Goal: Use online tool/utility: Utilize a website feature to perform a specific function

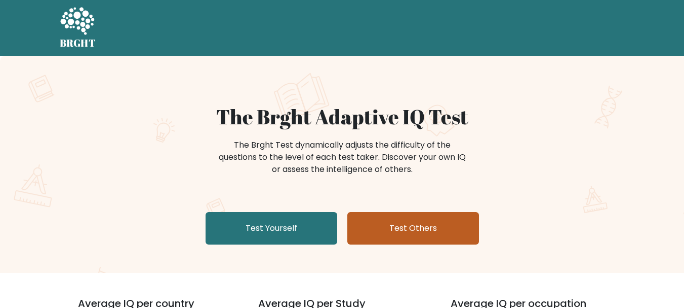
drag, startPoint x: 273, startPoint y: 232, endPoint x: 411, endPoint y: 230, distance: 138.8
click at [273, 233] on link "Test Yourself" at bounding box center [272, 228] width 132 height 32
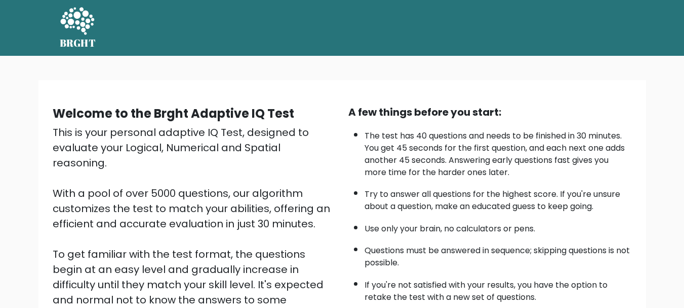
drag, startPoint x: 78, startPoint y: 160, endPoint x: 90, endPoint y: 158, distance: 12.3
click at [78, 160] on div "This is your personal adaptive IQ Test, designed to evaluate your Logical, Nume…" at bounding box center [195, 246] width 284 height 243
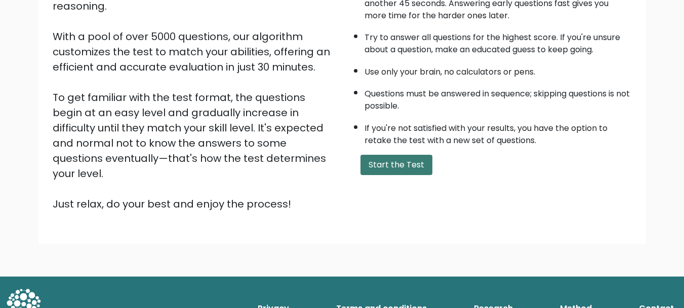
click at [411, 163] on button "Start the Test" at bounding box center [397, 165] width 72 height 20
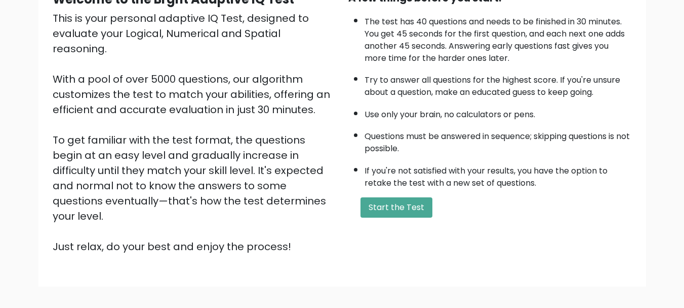
scroll to position [51, 0]
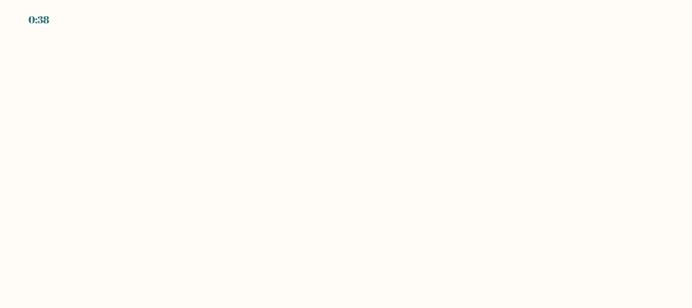
click at [387, 196] on body "0:38" at bounding box center [346, 154] width 692 height 308
click at [144, 136] on body "0:37" at bounding box center [346, 154] width 692 height 308
click at [326, 106] on body "0:37" at bounding box center [346, 154] width 692 height 308
click at [519, 207] on body "0:36" at bounding box center [346, 154] width 692 height 308
click at [385, 110] on body "0:36" at bounding box center [346, 154] width 692 height 308
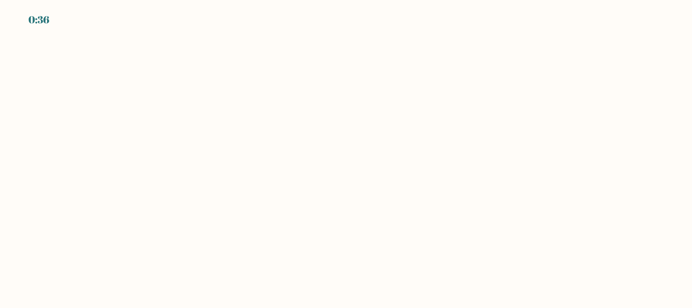
drag, startPoint x: 385, startPoint y: 108, endPoint x: 168, endPoint y: 98, distance: 217.6
click at [370, 113] on body "0:36" at bounding box center [346, 154] width 692 height 308
drag, startPoint x: 168, startPoint y: 98, endPoint x: 198, endPoint y: 101, distance: 30.6
click at [168, 97] on body "0:36" at bounding box center [346, 154] width 692 height 308
click at [370, 204] on body "0:35" at bounding box center [346, 154] width 692 height 308
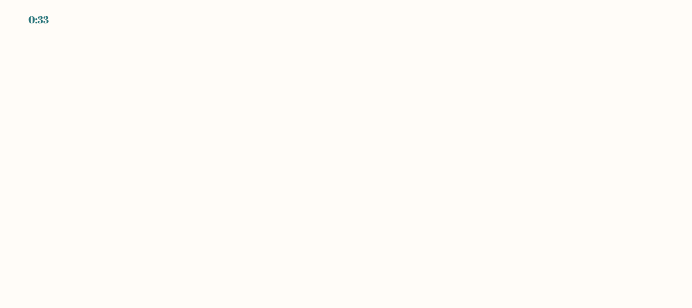
click at [657, 142] on body "0:33" at bounding box center [346, 154] width 692 height 308
click at [394, 184] on body "0:32" at bounding box center [346, 154] width 692 height 308
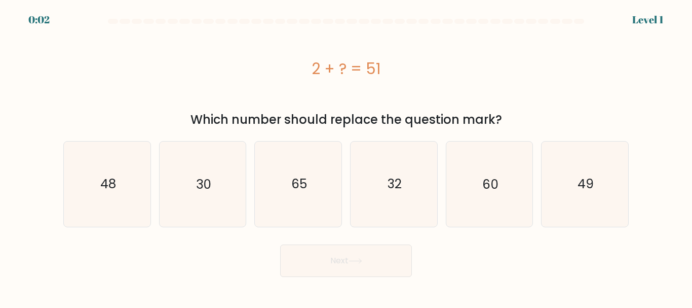
click at [474, 277] on body "0:02 Level 1 a." at bounding box center [346, 154] width 692 height 308
click at [614, 183] on icon "49" at bounding box center [585, 183] width 85 height 85
click at [347, 157] on input "f. 49" at bounding box center [346, 155] width 1 height 3
radio input "true"
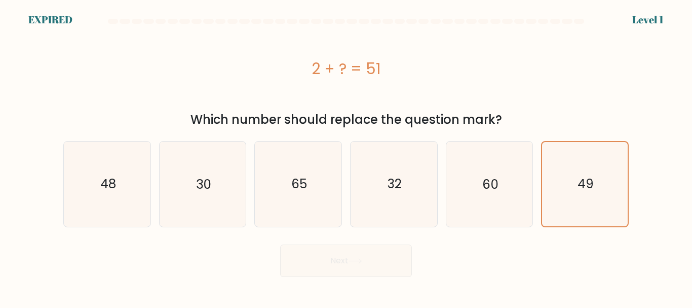
click at [338, 267] on div "Next" at bounding box center [346, 257] width 578 height 37
click at [368, 268] on div "Next" at bounding box center [346, 257] width 578 height 37
click at [576, 217] on icon "49" at bounding box center [585, 184] width 84 height 84
click at [347, 157] on input "f. 49" at bounding box center [346, 155] width 1 height 3
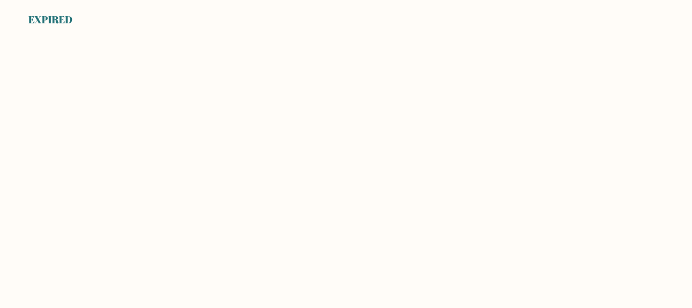
click at [1, 148] on body "EXPIRED" at bounding box center [346, 154] width 692 height 308
click at [382, 204] on body "EXPIRED" at bounding box center [346, 154] width 692 height 308
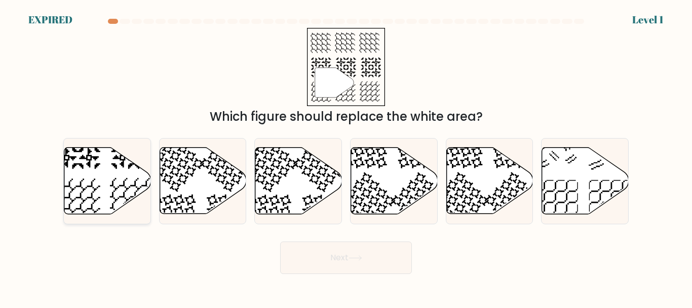
click at [85, 189] on icon at bounding box center [78, 200] width 45 height 45
click at [346, 157] on input "a." at bounding box center [346, 155] width 1 height 3
radio input "true"
click at [357, 260] on button "Next" at bounding box center [346, 257] width 132 height 32
click at [356, 261] on button "Next" at bounding box center [346, 257] width 132 height 32
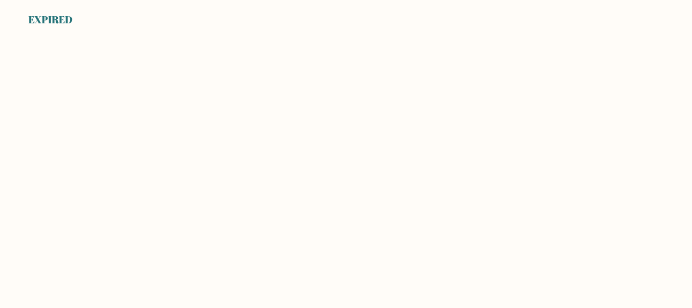
click at [425, 159] on body "EXPIRED" at bounding box center [346, 154] width 692 height 308
click at [29, 150] on body "EXPIRED" at bounding box center [346, 154] width 692 height 308
